Goal: Task Accomplishment & Management: Manage account settings

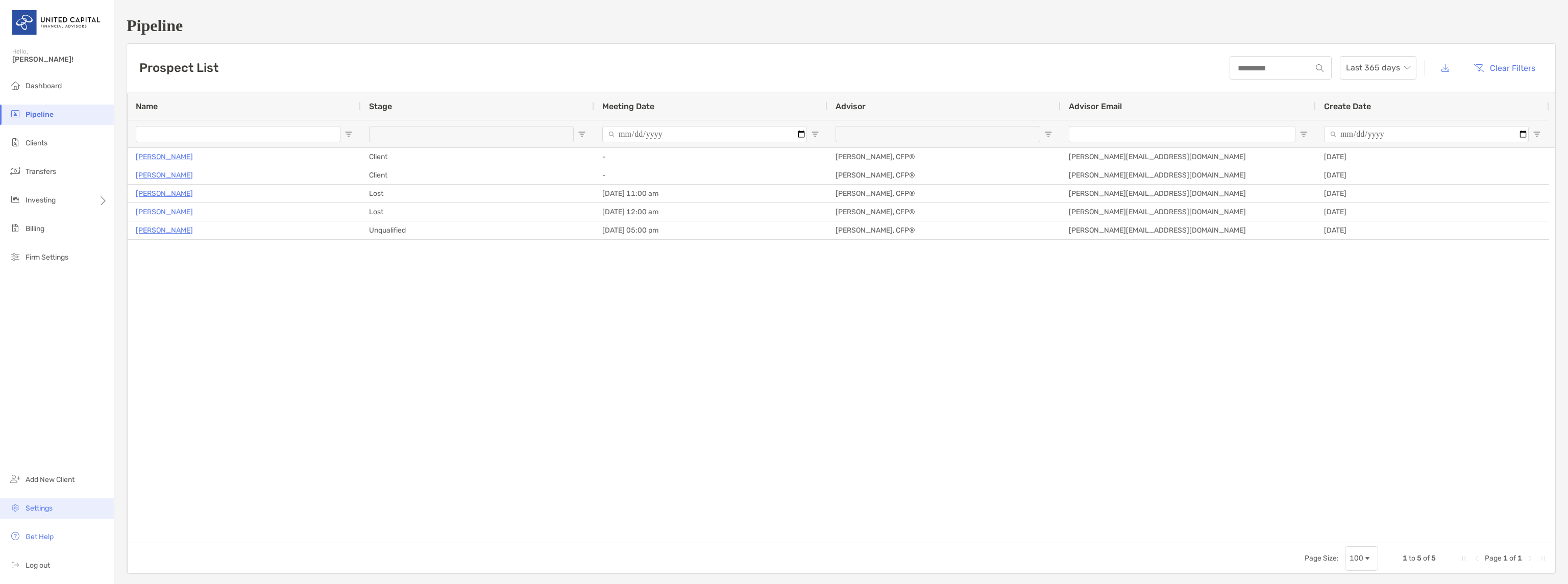
click at [50, 509] on span "Settings" at bounding box center [39, 508] width 27 height 9
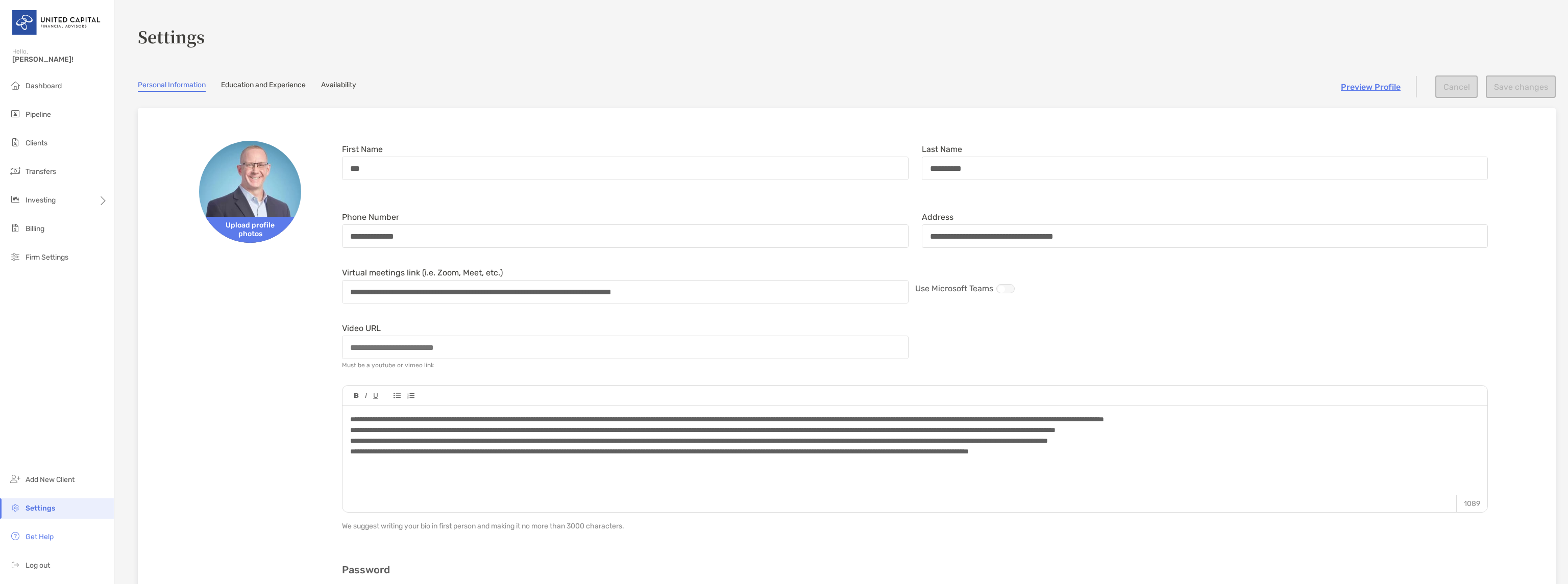
click at [341, 83] on link "Availability" at bounding box center [339, 87] width 35 height 12
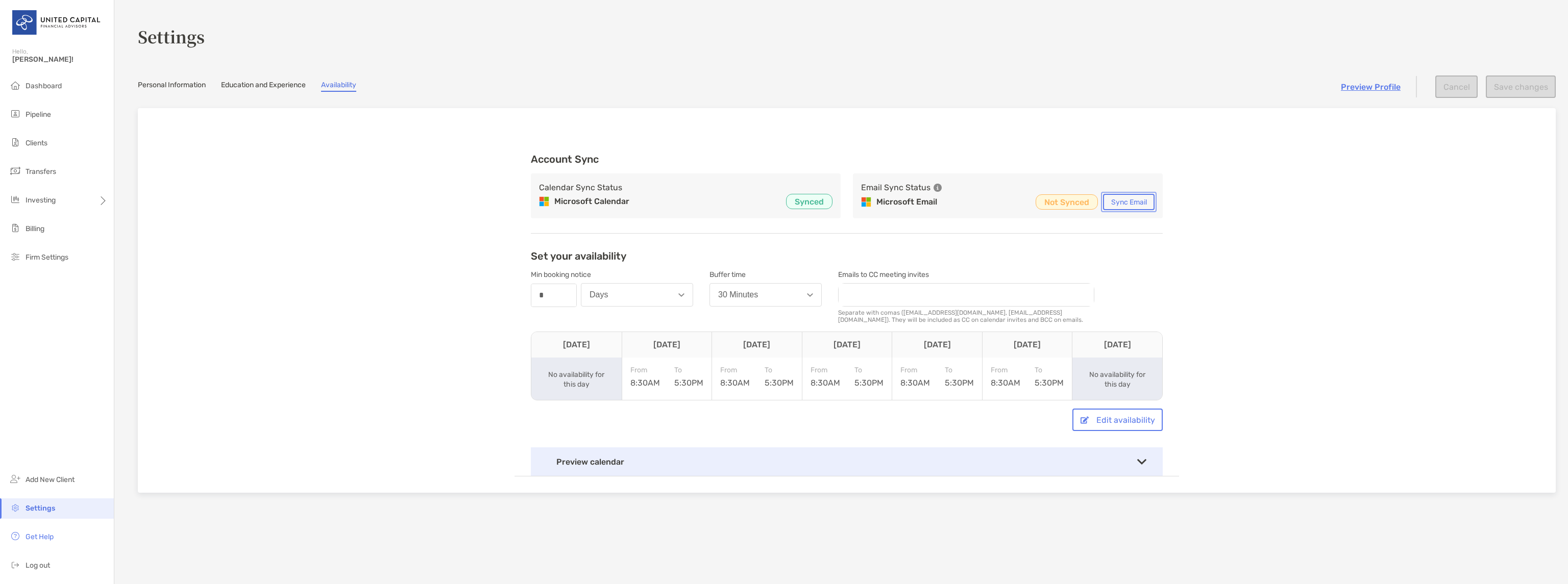
click at [1143, 203] on button "Sync Email" at bounding box center [1128, 201] width 52 height 17
click at [1345, 84] on link "Preview Profile" at bounding box center [1370, 87] width 59 height 10
click at [195, 88] on link "Personal Information" at bounding box center [171, 87] width 68 height 12
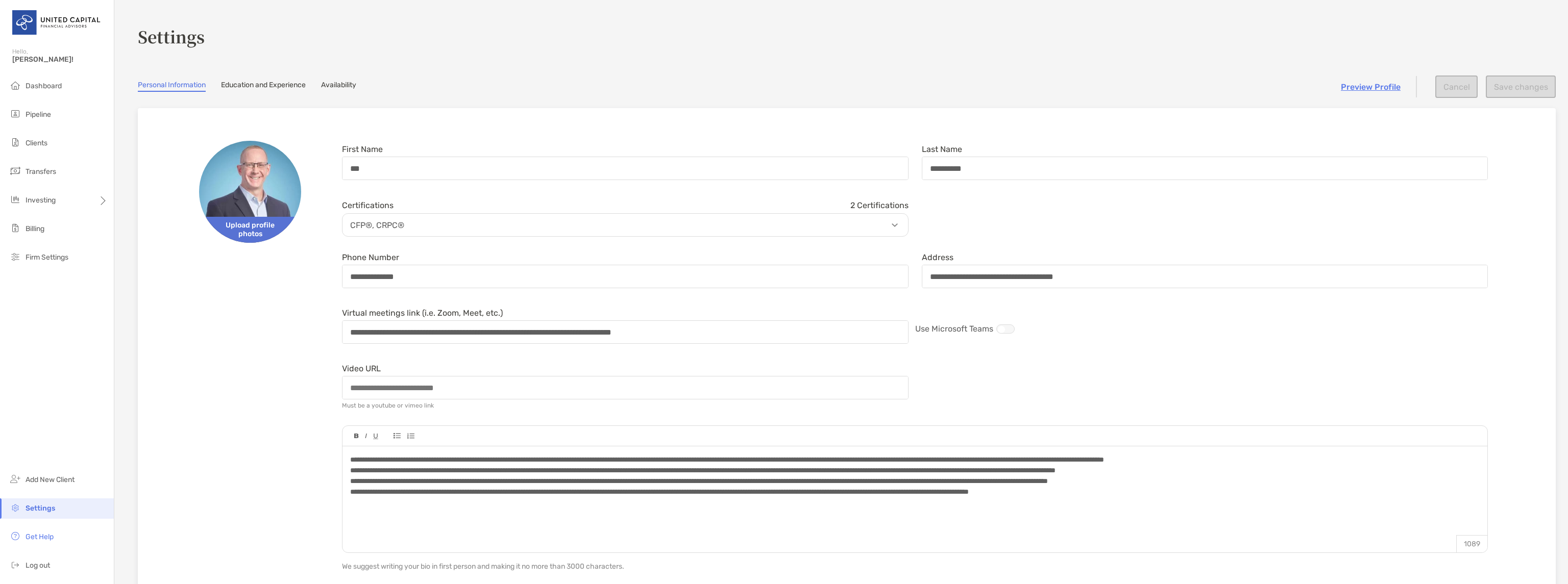
click at [263, 222] on span "Upload profile photos" at bounding box center [249, 230] width 102 height 26
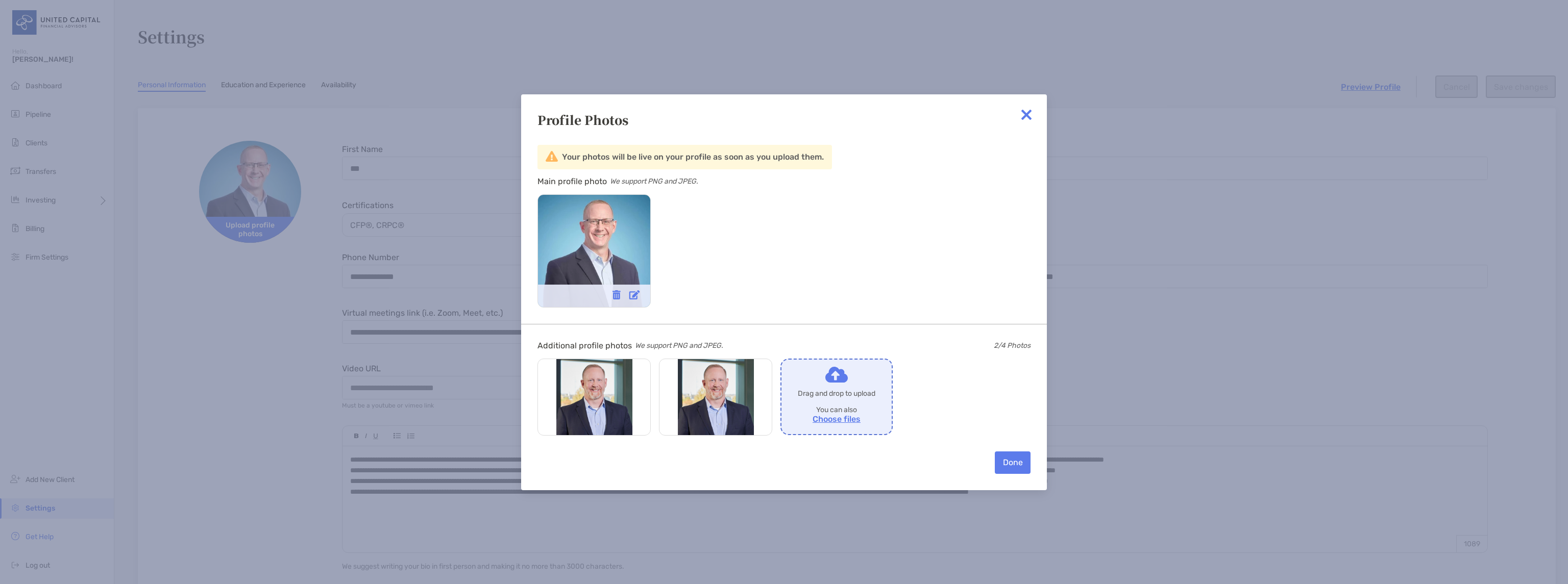
click at [618, 296] on img at bounding box center [616, 294] width 8 height 9
click at [618, 294] on img at bounding box center [616, 294] width 8 height 9
click at [579, 422] on span "Set as main photo" at bounding box center [579, 423] width 61 height 9
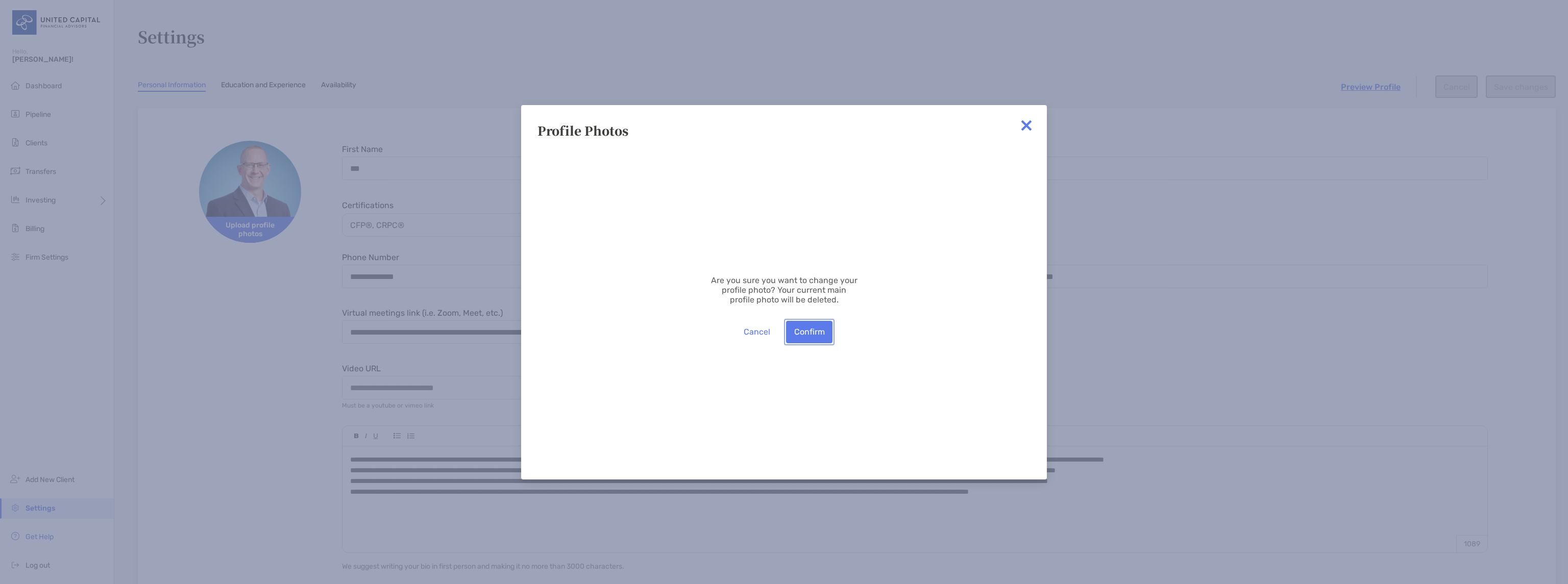
click at [816, 333] on button "Confirm" at bounding box center [809, 332] width 47 height 22
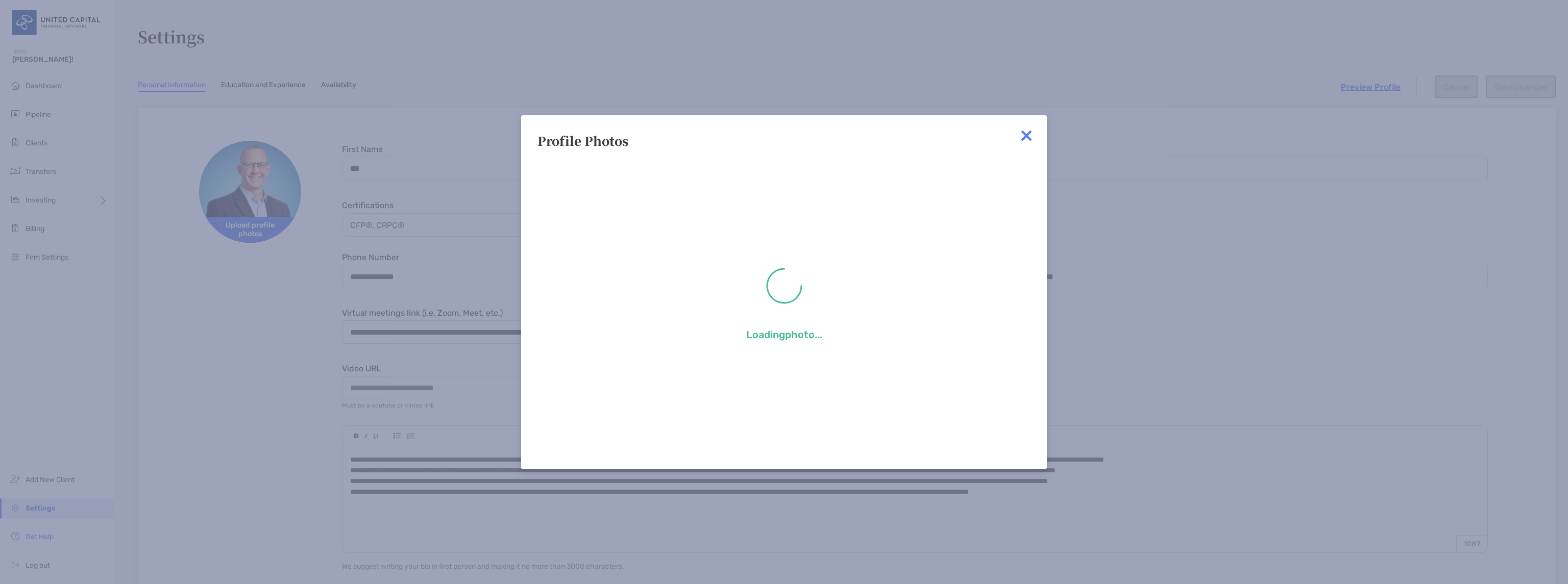
click at [1024, 135] on img at bounding box center [1026, 135] width 20 height 20
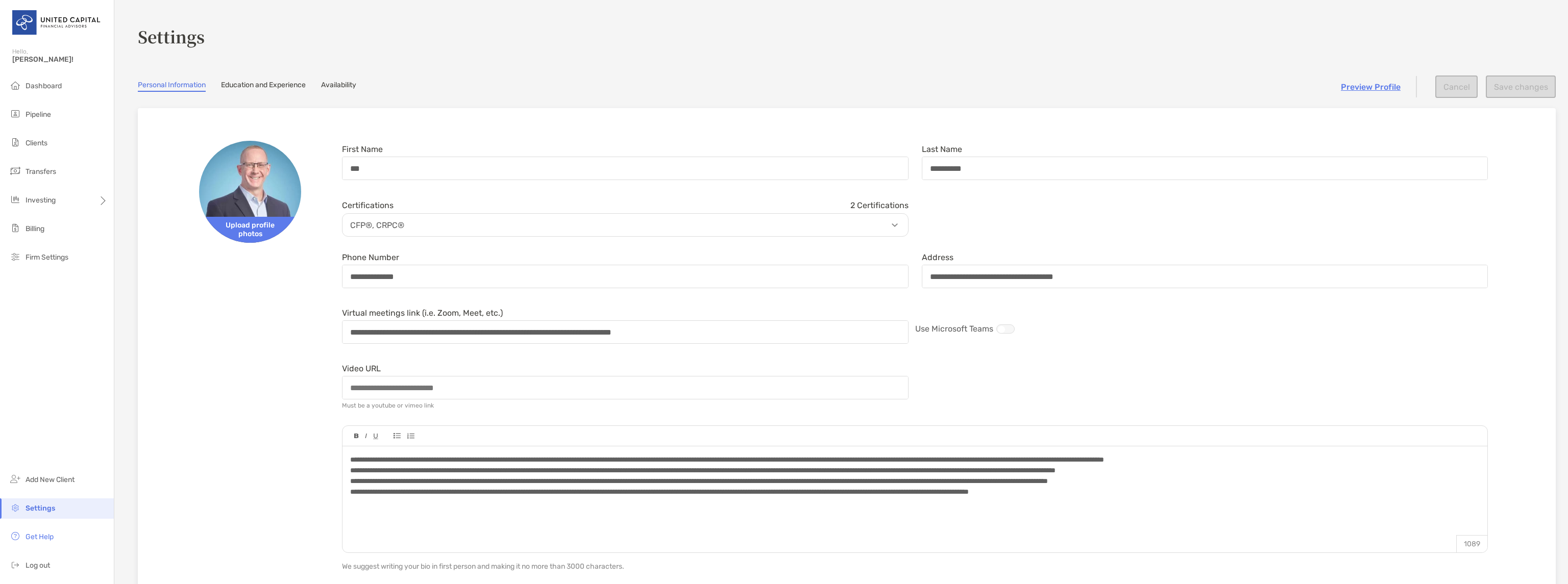
click at [345, 91] on link "Availability" at bounding box center [339, 87] width 35 height 12
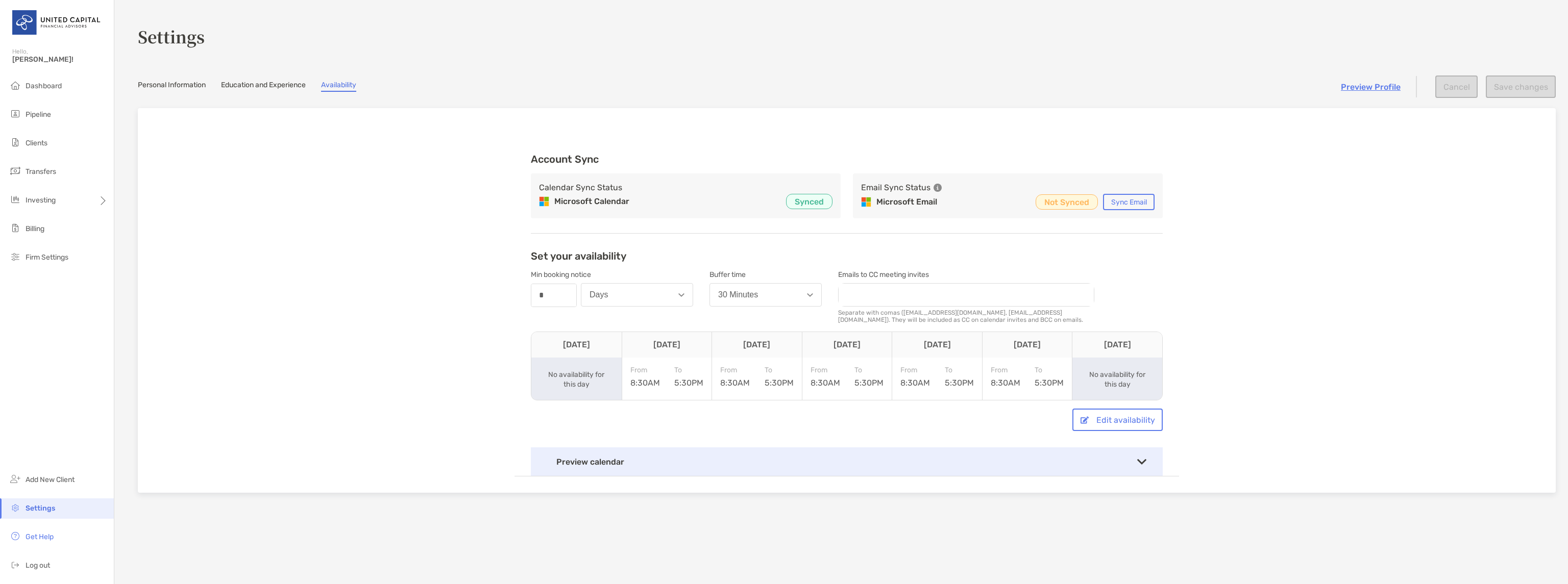
click at [365, 177] on div "Account Sync Calendar Sync Status Microsoft Calendar Synced Email Sync Status M…" at bounding box center [846, 300] width 1418 height 384
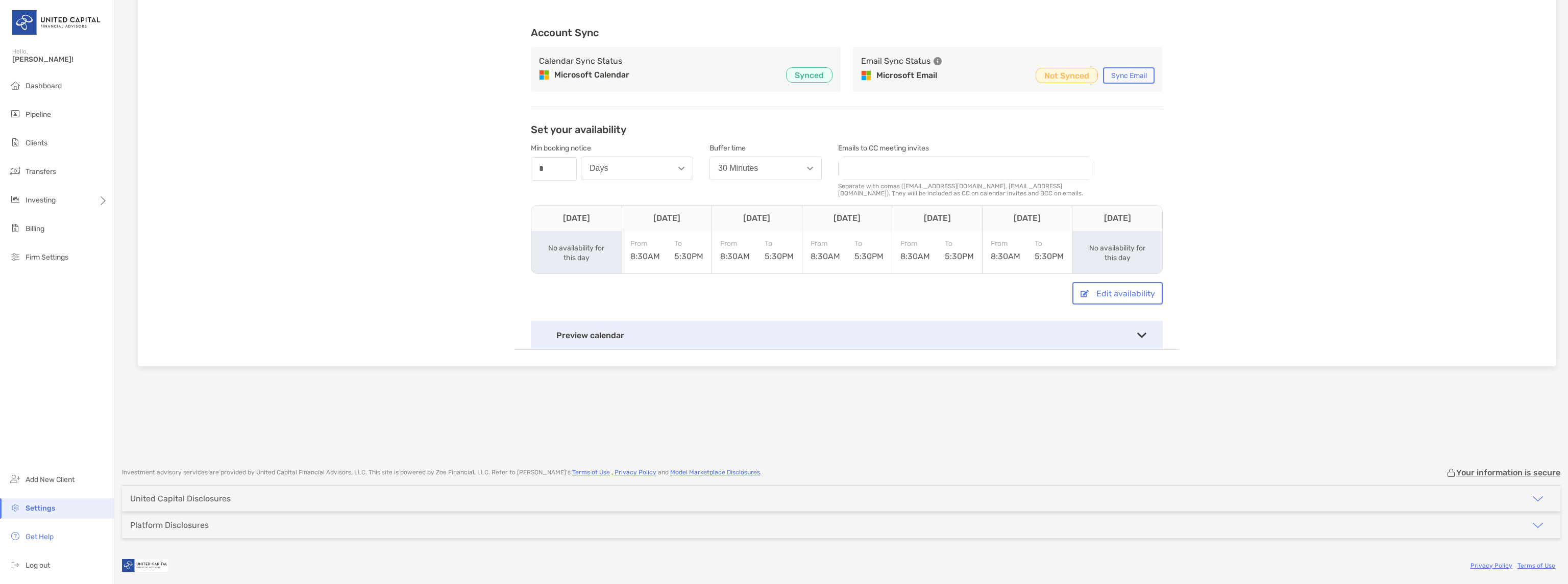
scroll to position [129, 0]
click at [818, 326] on div "Preview calendar" at bounding box center [846, 332] width 632 height 28
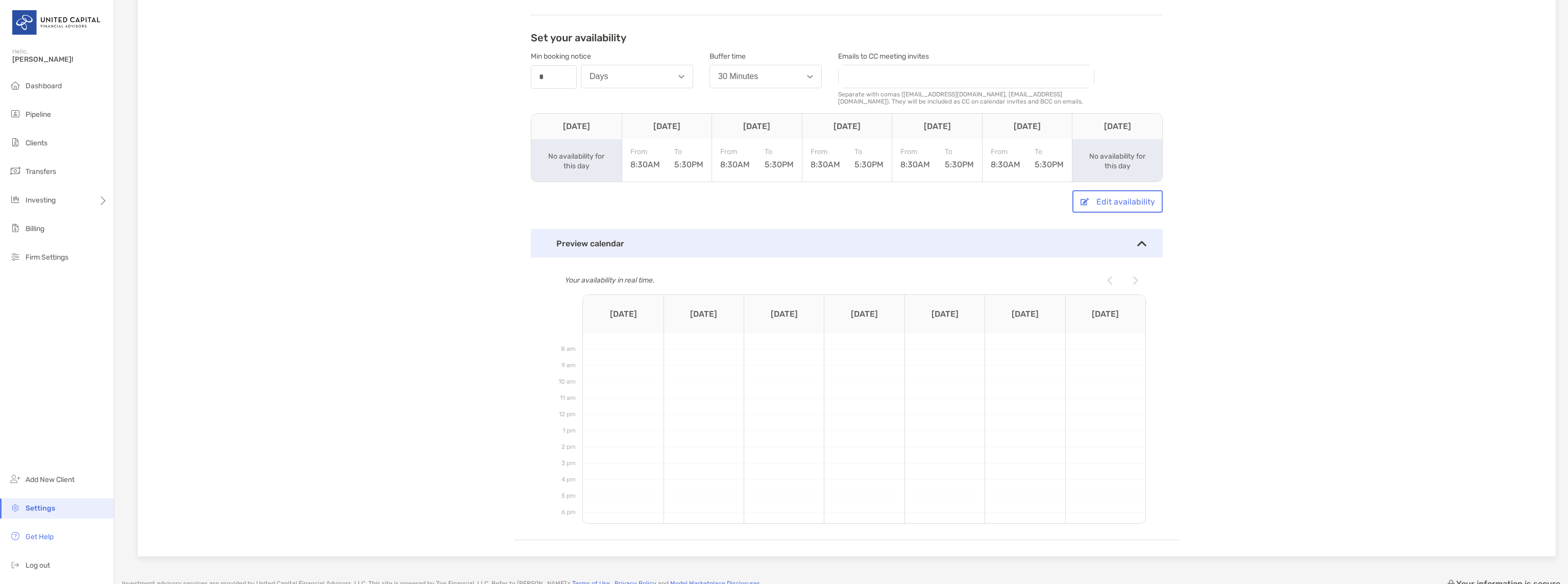
scroll to position [207, 0]
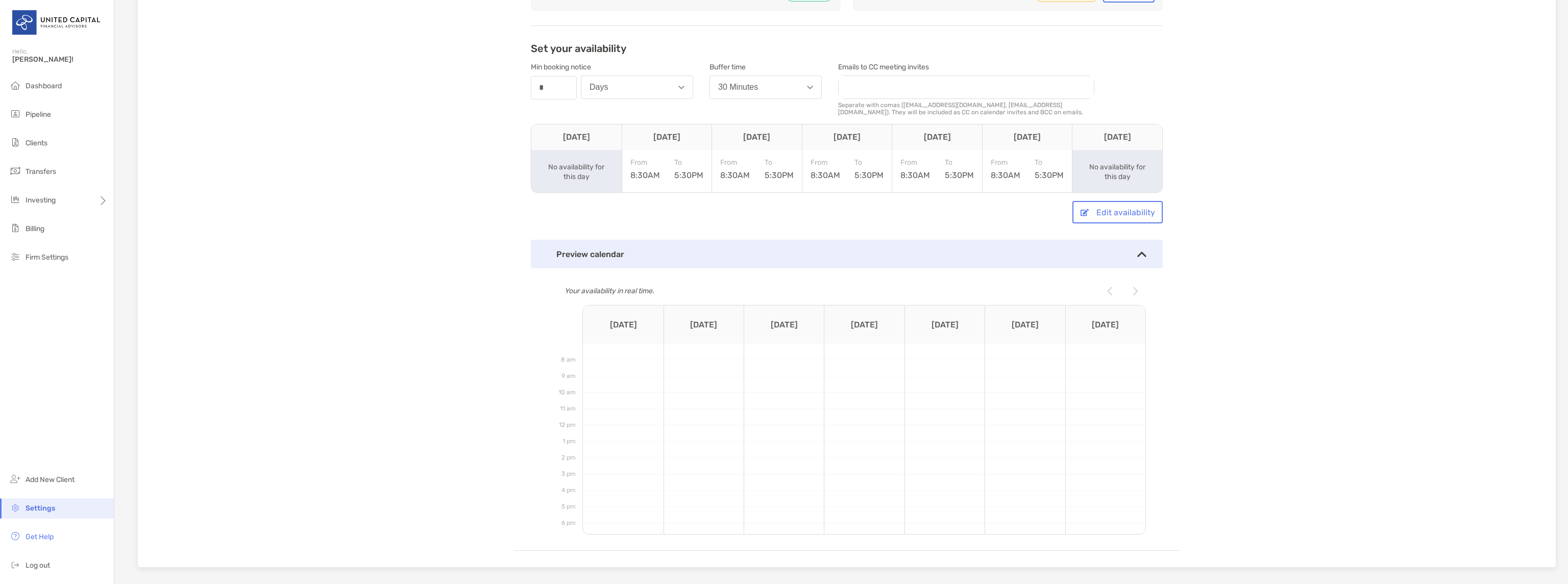
click at [1133, 289] on img at bounding box center [1135, 290] width 5 height 9
click at [1107, 289] on img at bounding box center [1109, 290] width 5 height 9
click at [1139, 255] on div "Preview calendar" at bounding box center [846, 253] width 632 height 28
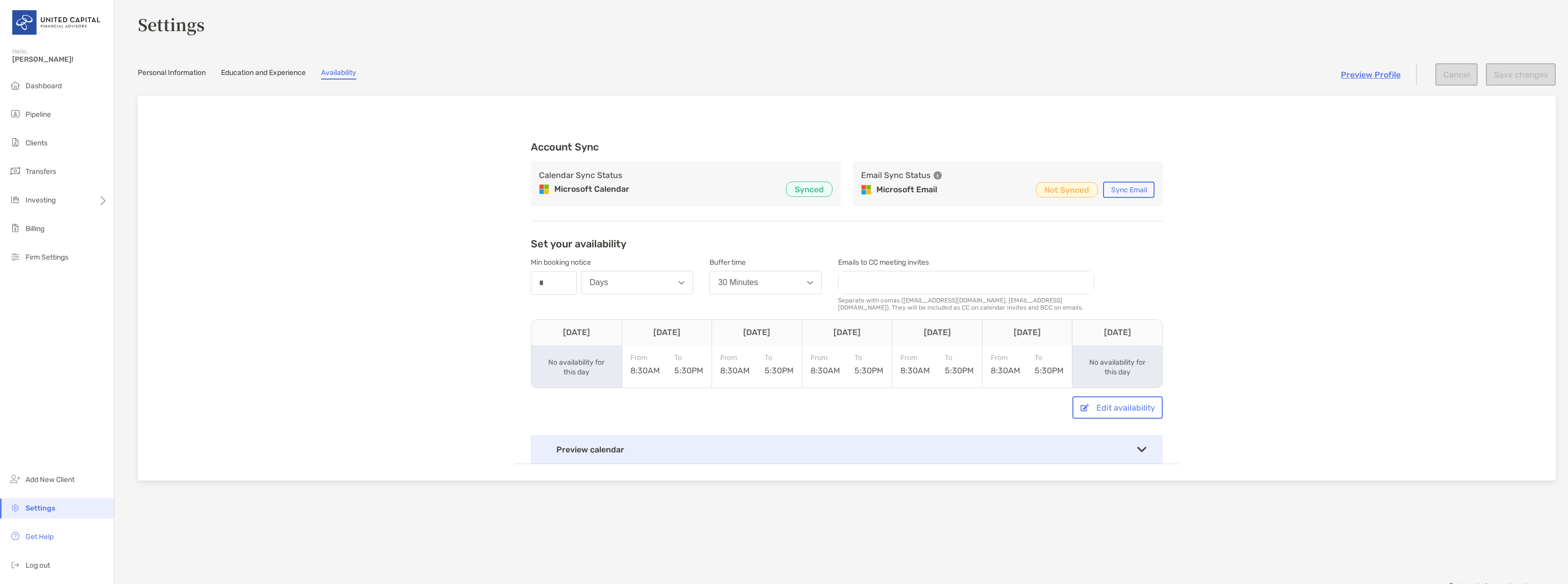
scroll to position [0, 0]
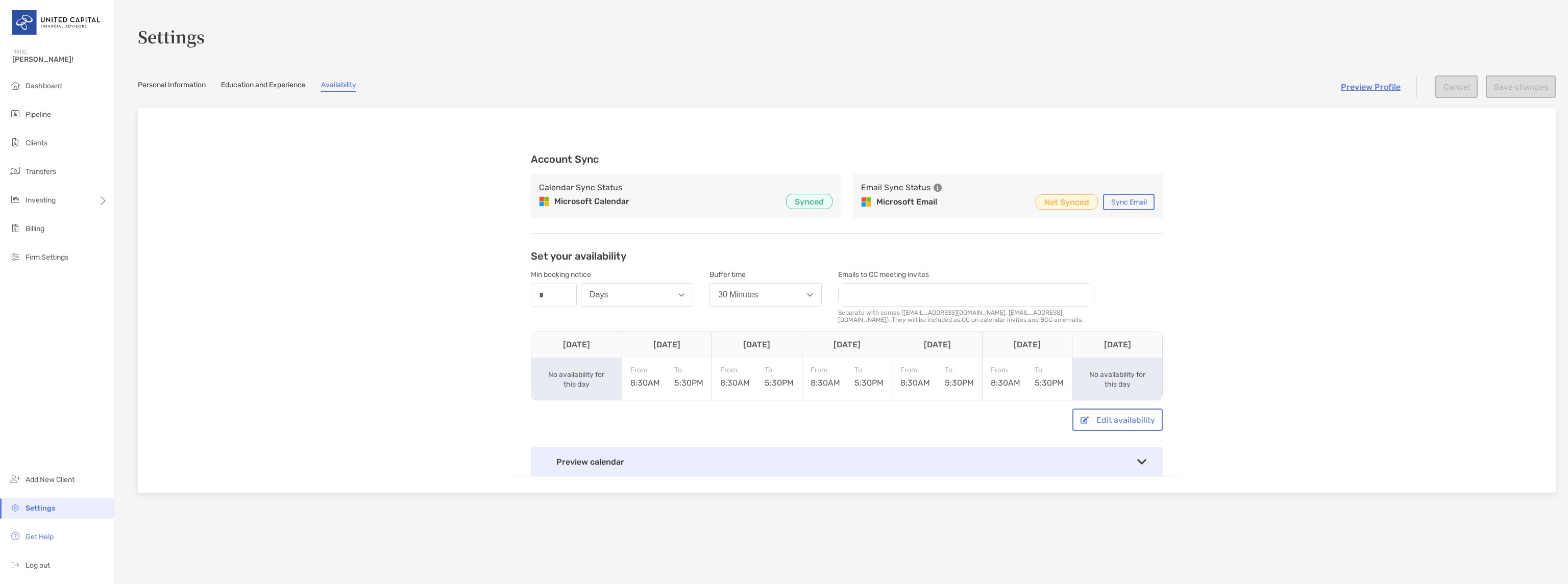
click at [805, 204] on p "Synced" at bounding box center [809, 201] width 29 height 13
click at [805, 202] on p "Synced" at bounding box center [809, 201] width 29 height 13
click at [704, 191] on div "Calendar Sync Status Microsoft Calendar Synced" at bounding box center [686, 196] width 310 height 45
click at [551, 186] on h3 "Calendar Sync Status" at bounding box center [579, 188] width 83 height 13
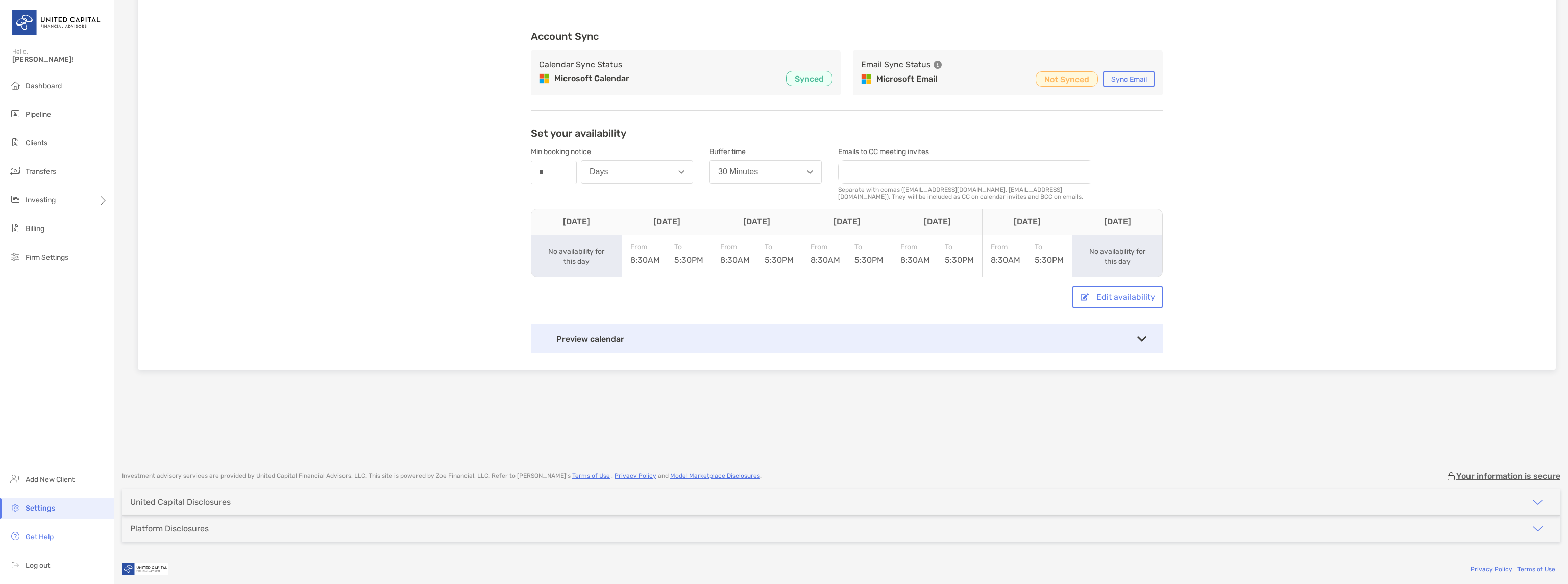
scroll to position [129, 0]
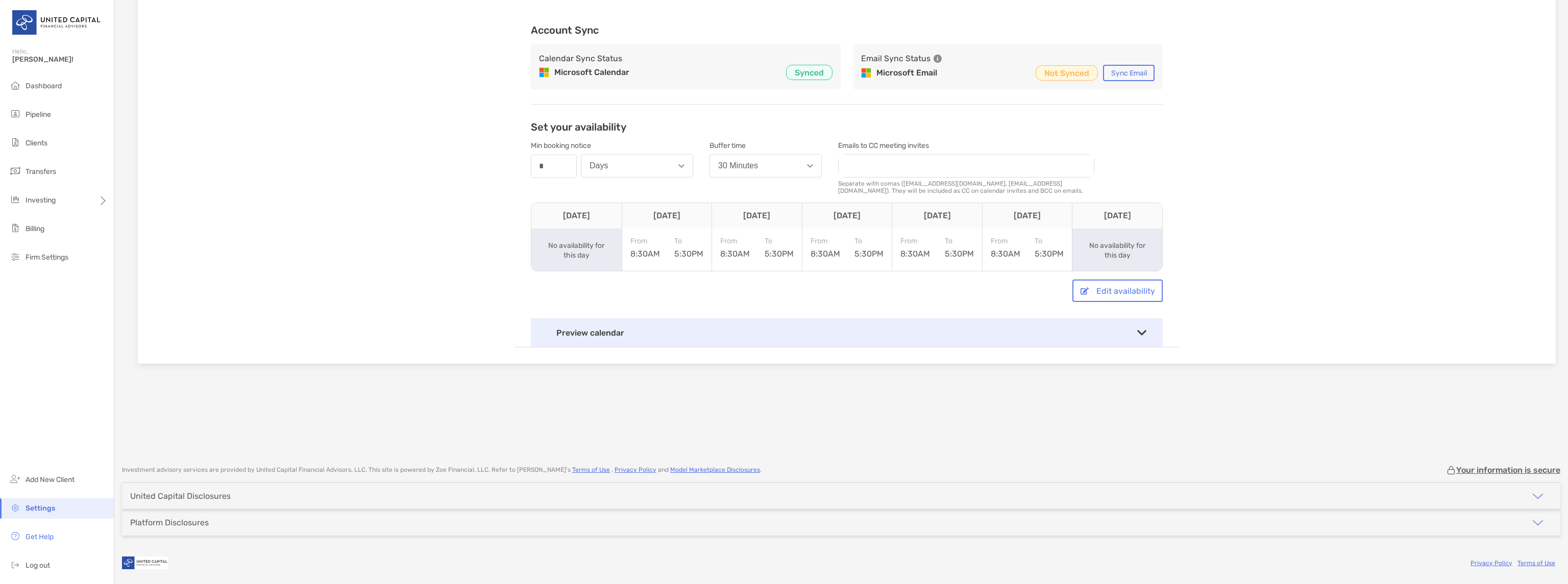
click at [1141, 333] on img at bounding box center [1140, 333] width 9 height 6
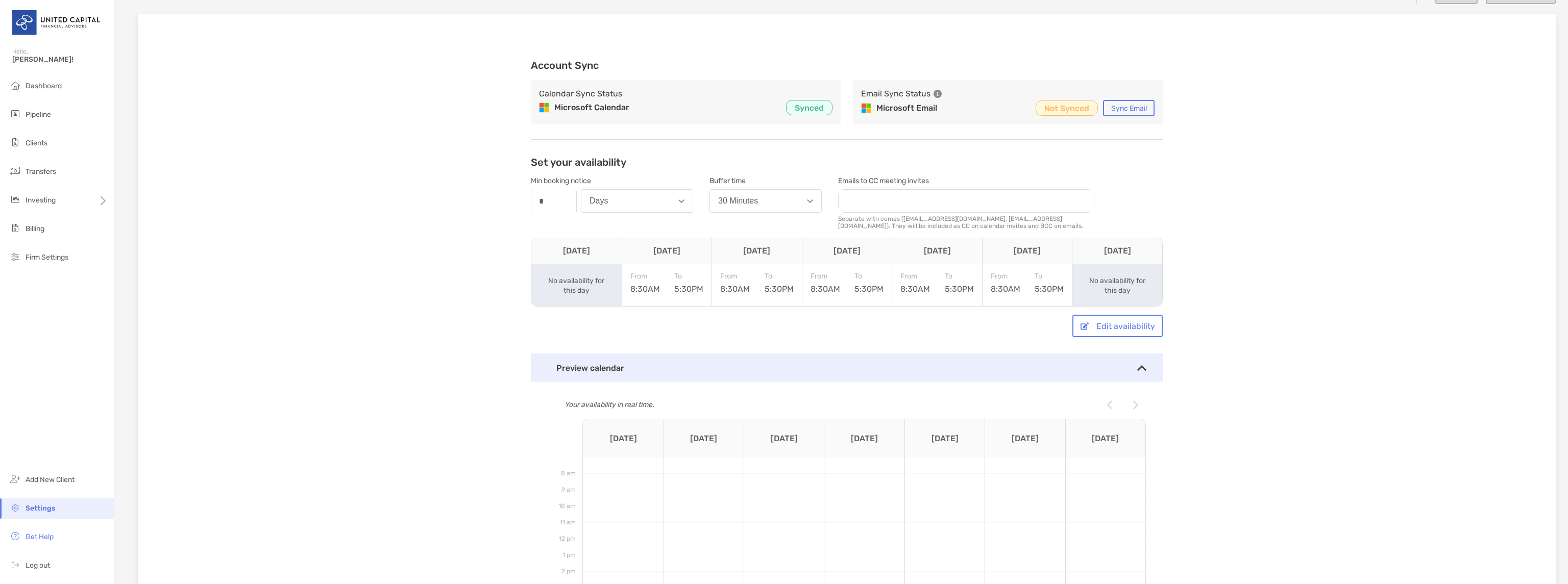
scroll to position [86, 0]
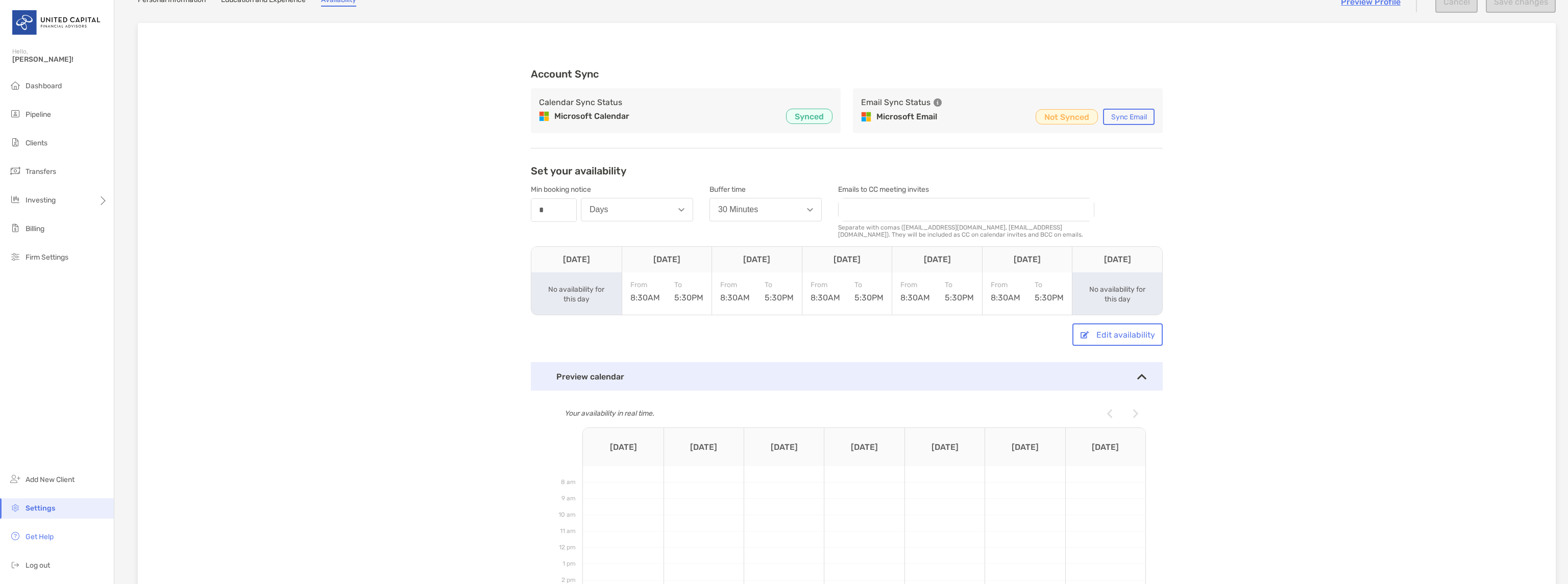
click at [1133, 410] on img at bounding box center [1135, 413] width 5 height 9
click at [1107, 414] on img at bounding box center [1109, 413] width 5 height 9
click at [394, 159] on div "Account Sync Calendar Sync Status Microsoft Calendar Synced Email Sync Status M…" at bounding box center [846, 356] width 1418 height 667
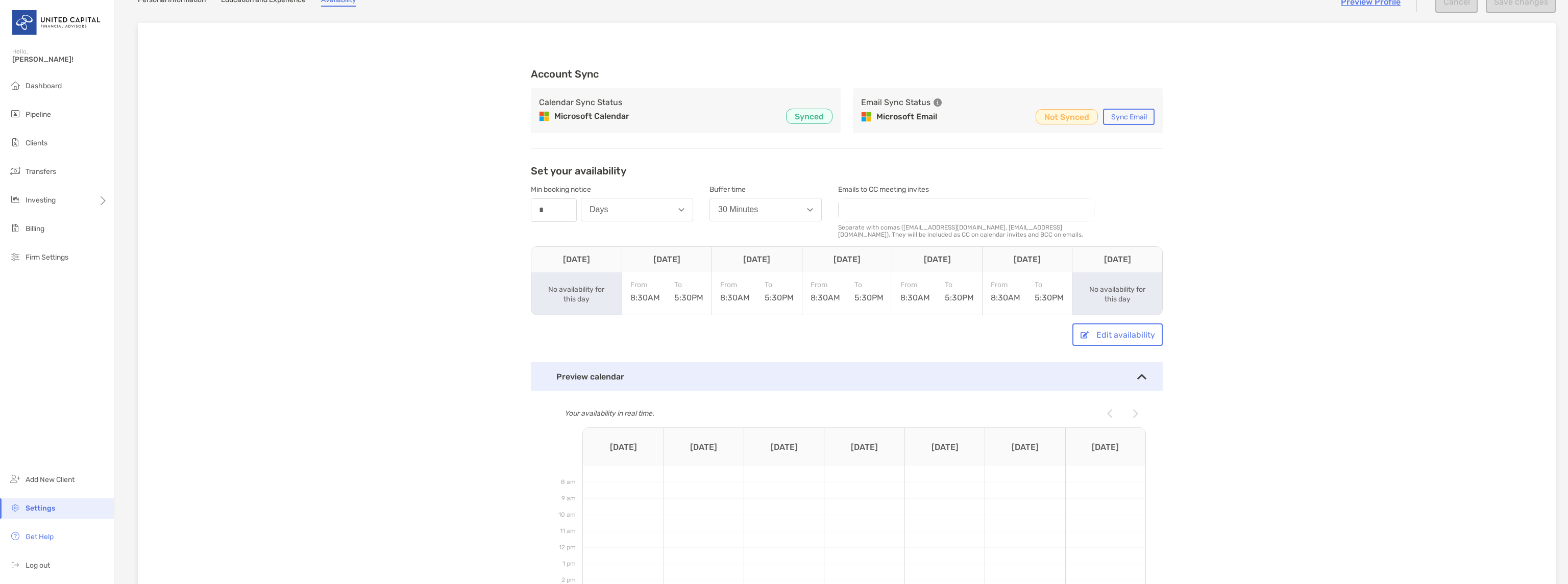
click at [618, 119] on p "Microsoft Calendar" at bounding box center [591, 116] width 75 height 13
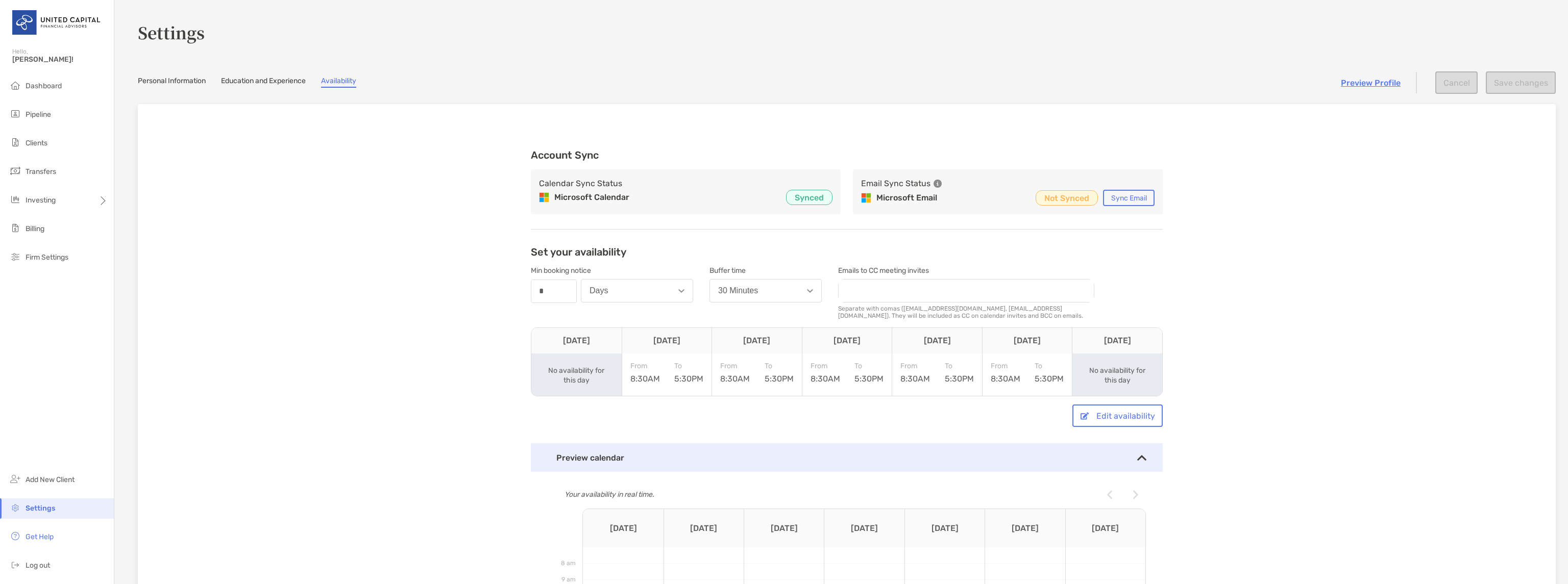
scroll to position [4, 0]
